Goal: Obtain resource: Obtain resource

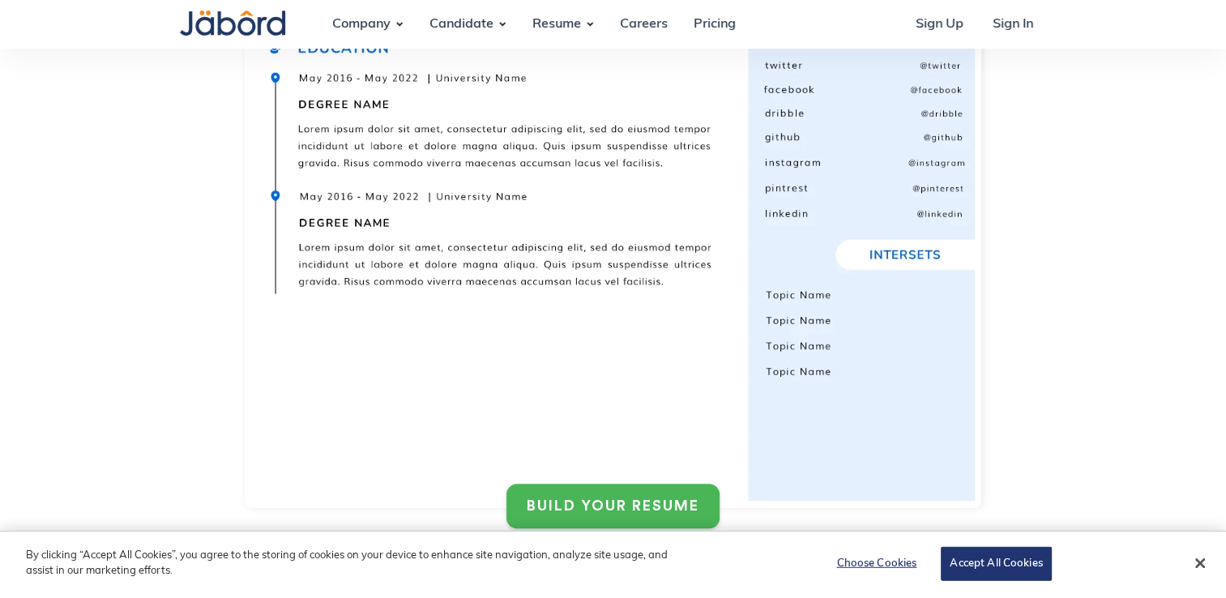
click at [612, 487] on link "BUILD YOUR RESUME" at bounding box center [612, 506] width 213 height 45
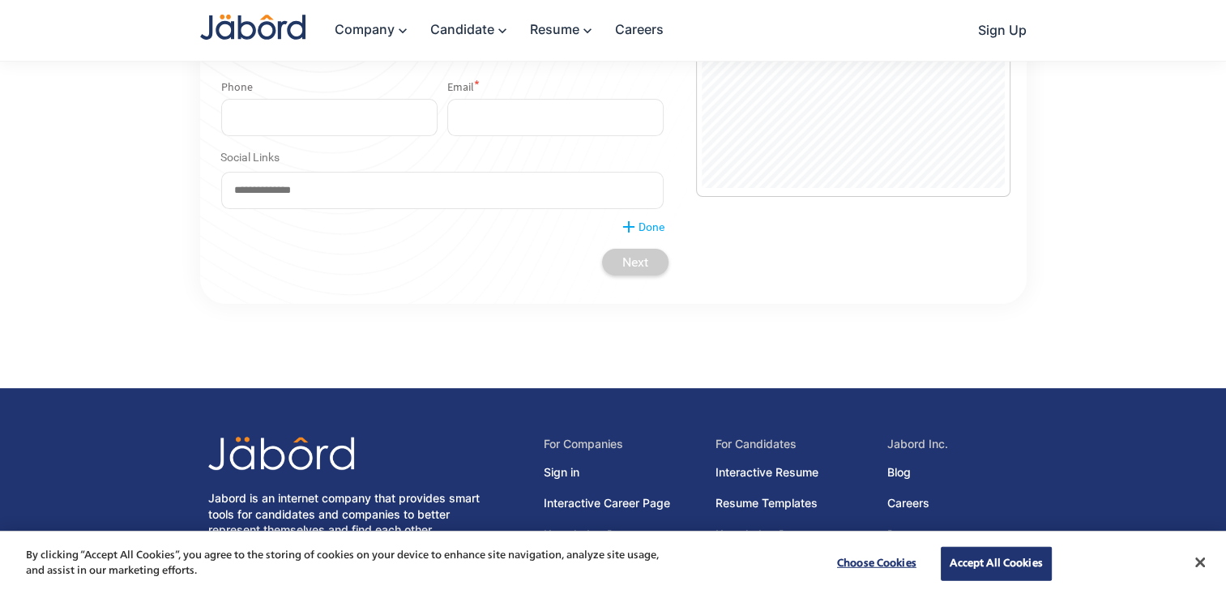
scroll to position [437, 0]
